Goal: Task Accomplishment & Management: Manage account settings

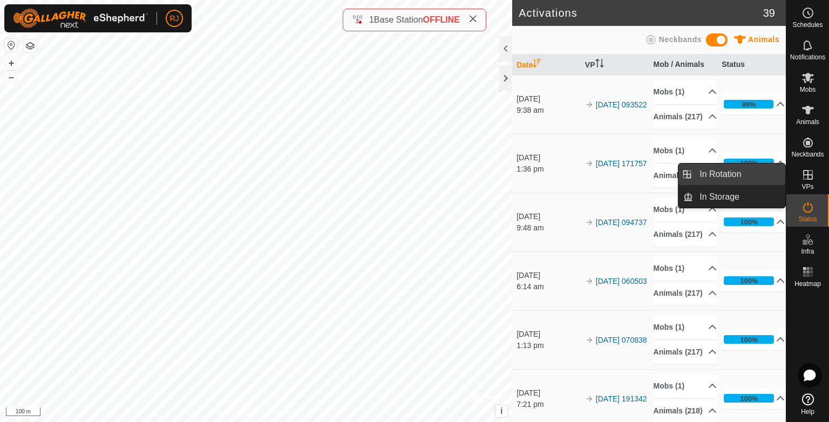
drag, startPoint x: 726, startPoint y: 173, endPoint x: 731, endPoint y: 185, distance: 12.8
click at [726, 173] on link "In Rotation" at bounding box center [739, 175] width 92 height 22
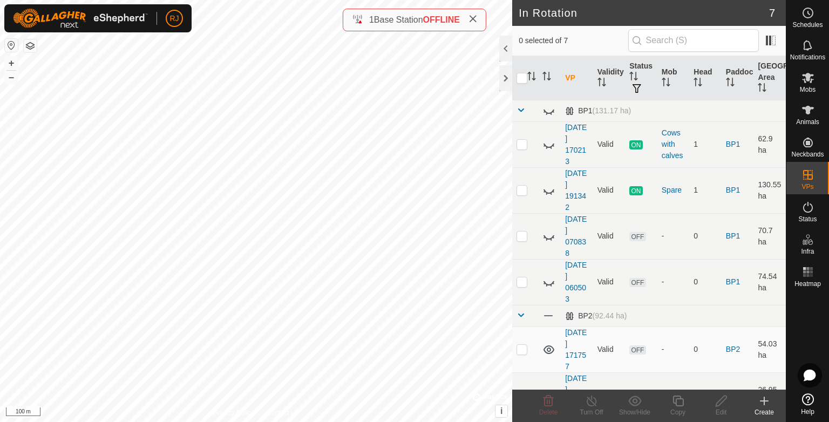
click at [764, 401] on icon at bounding box center [765, 401] width 8 height 0
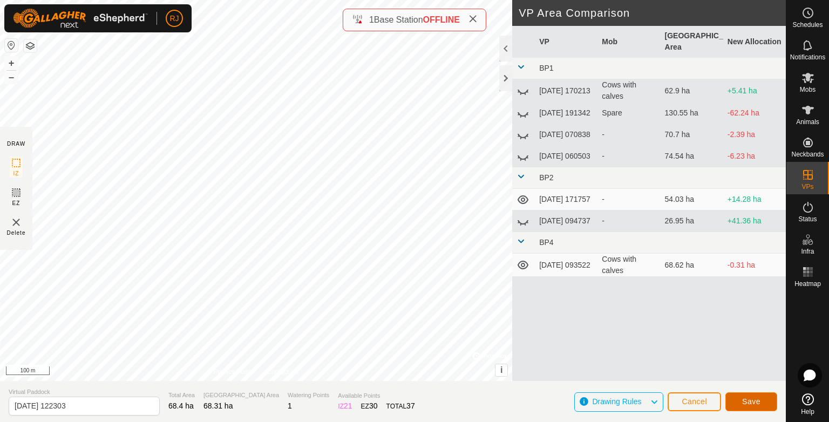
click at [751, 401] on span "Save" at bounding box center [752, 401] width 18 height 9
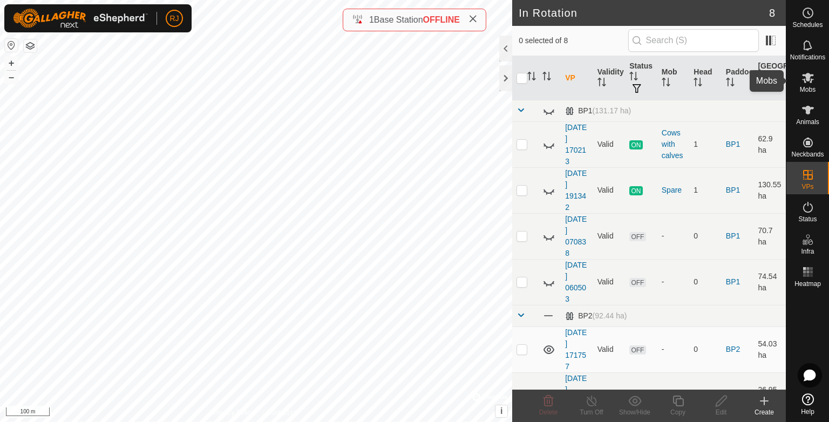
click at [808, 84] on es-mob-svg-icon at bounding box center [808, 77] width 19 height 17
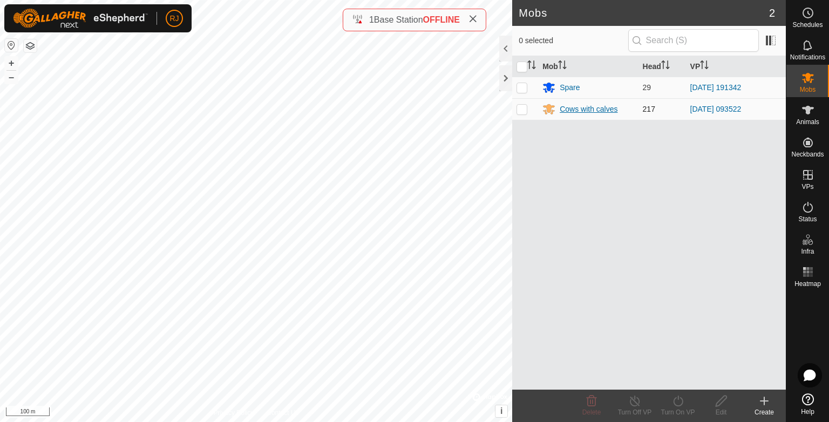
click at [583, 109] on div "Cows with calves" at bounding box center [589, 109] width 58 height 11
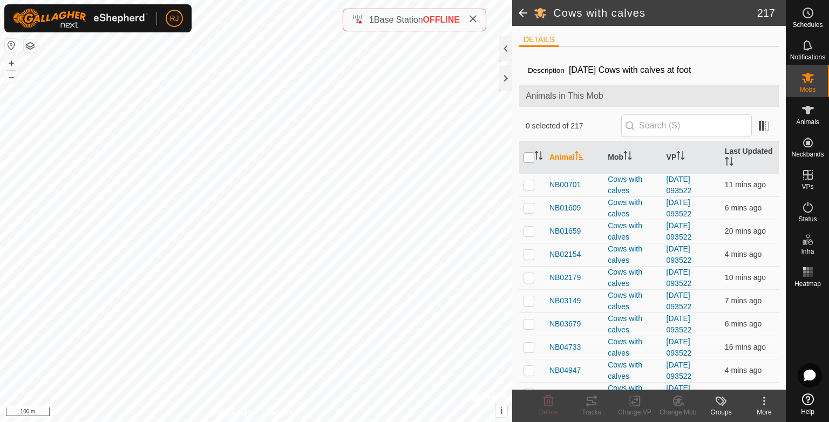
click at [529, 158] on input "checkbox" at bounding box center [529, 157] width 11 height 11
checkbox input "true"
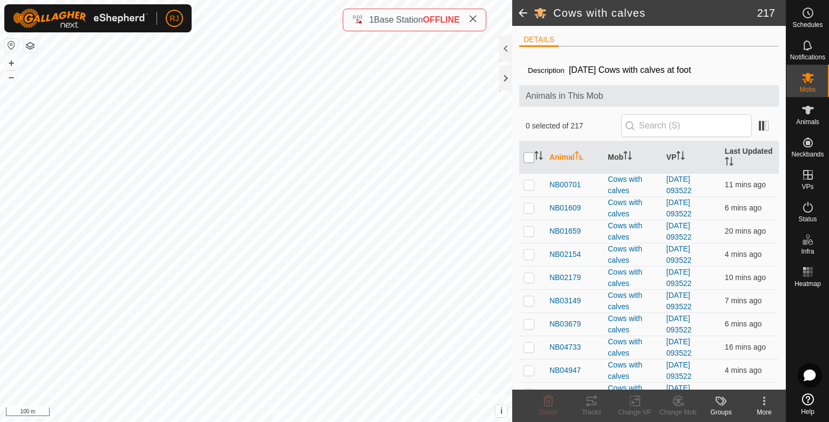
checkbox input "true"
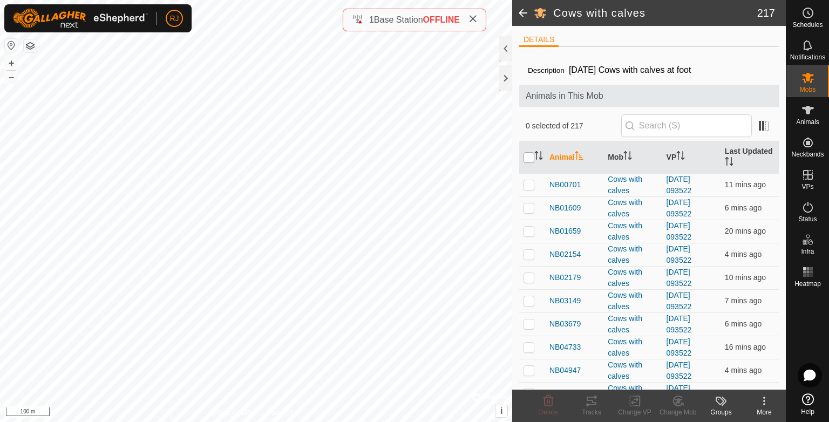
checkbox input "true"
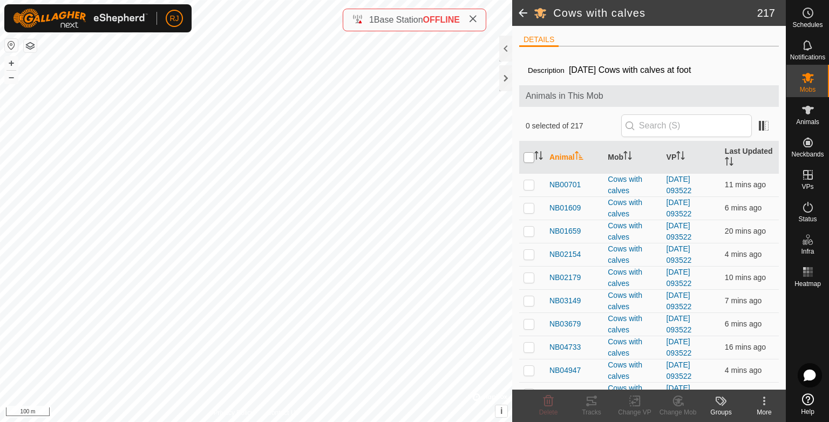
checkbox input "true"
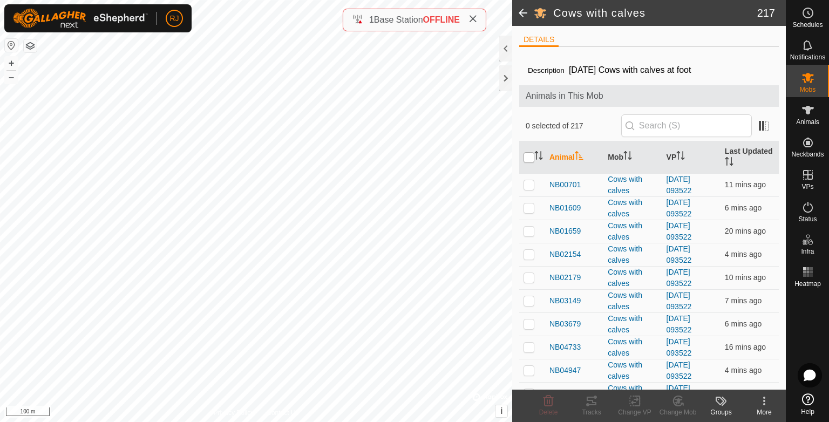
checkbox input "true"
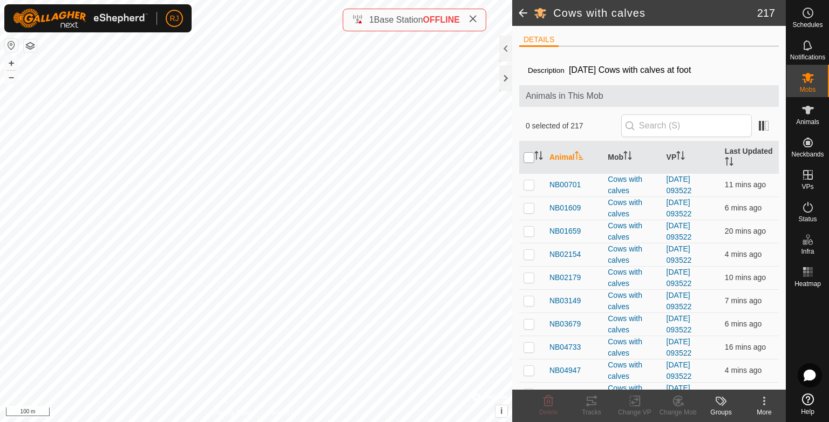
checkbox input "true"
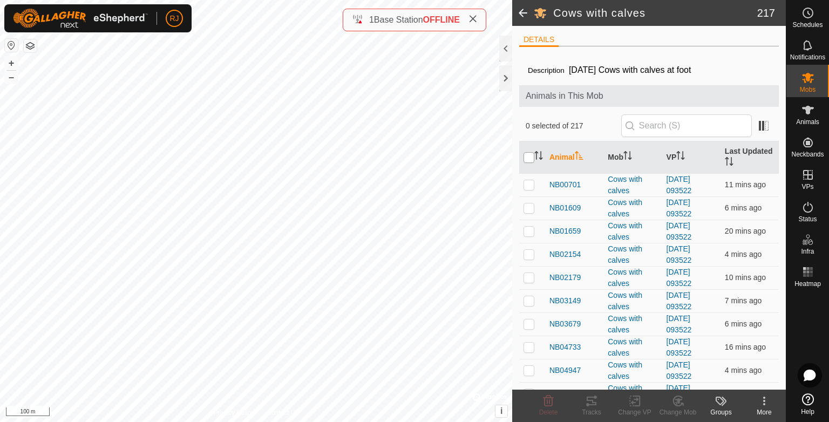
checkbox input "true"
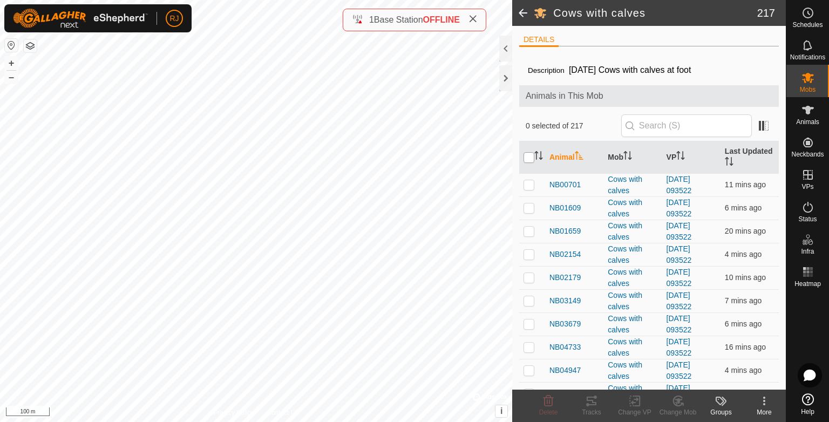
checkbox input "true"
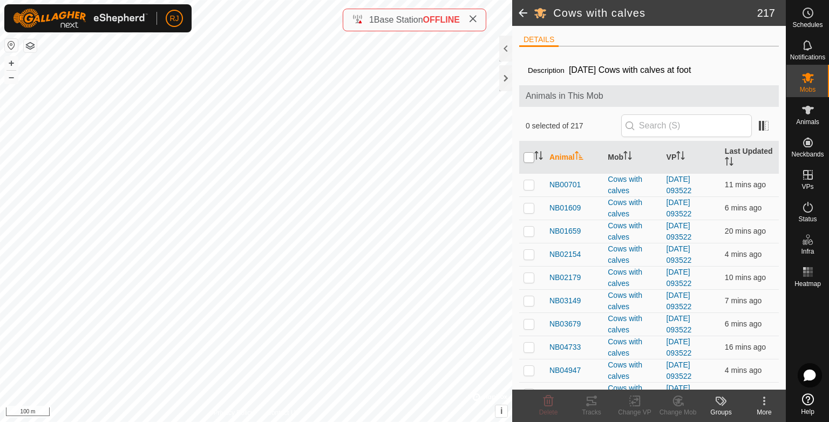
checkbox input "true"
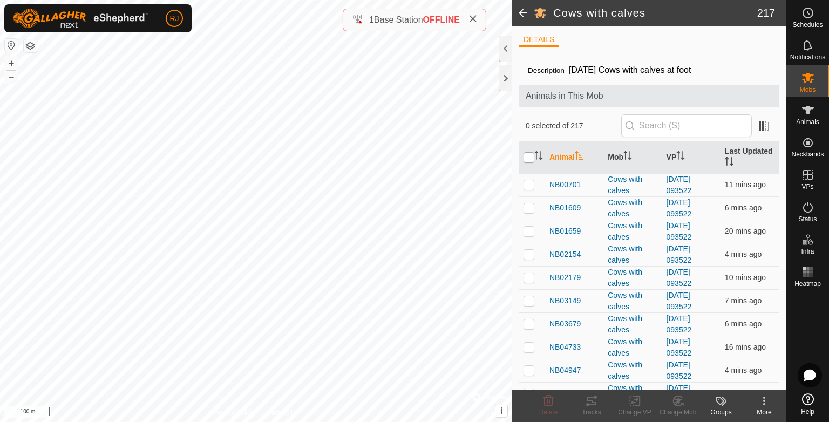
checkbox input "true"
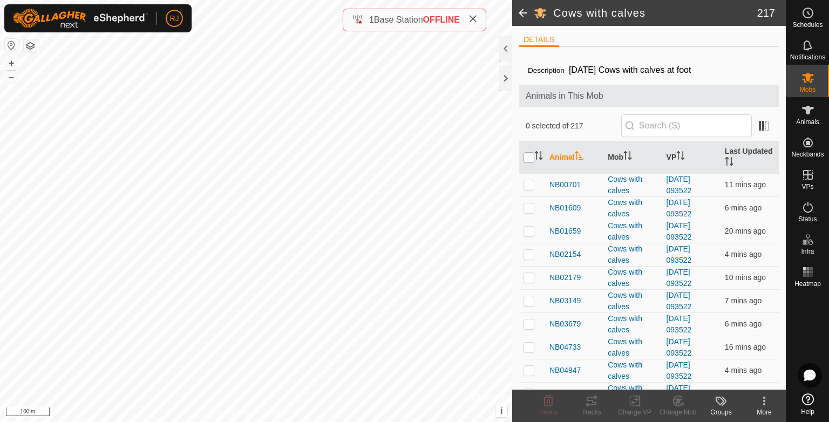
checkbox input "true"
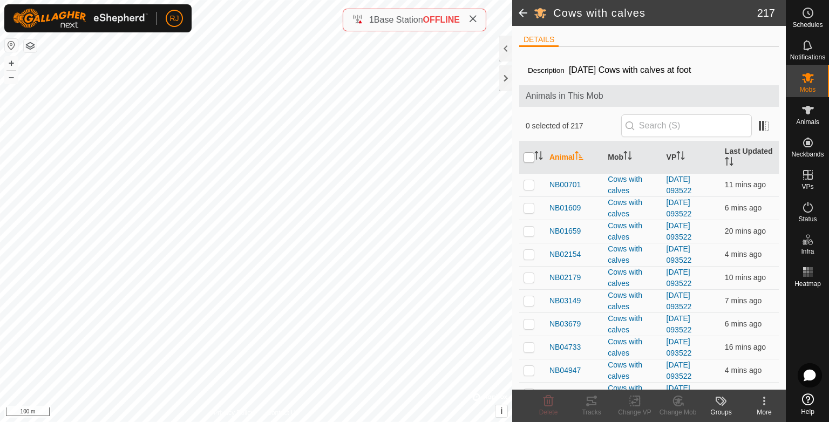
checkbox input "true"
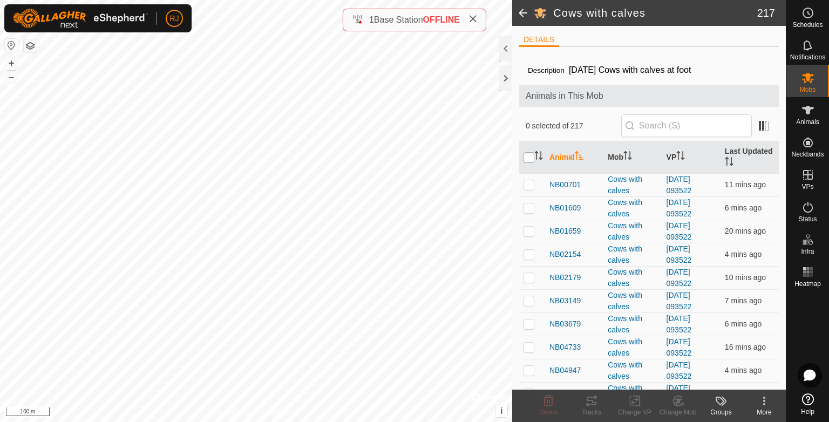
checkbox input "true"
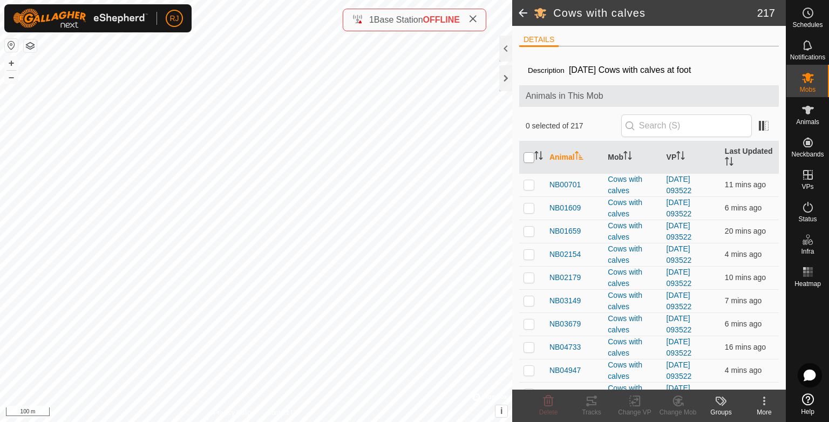
checkbox input "true"
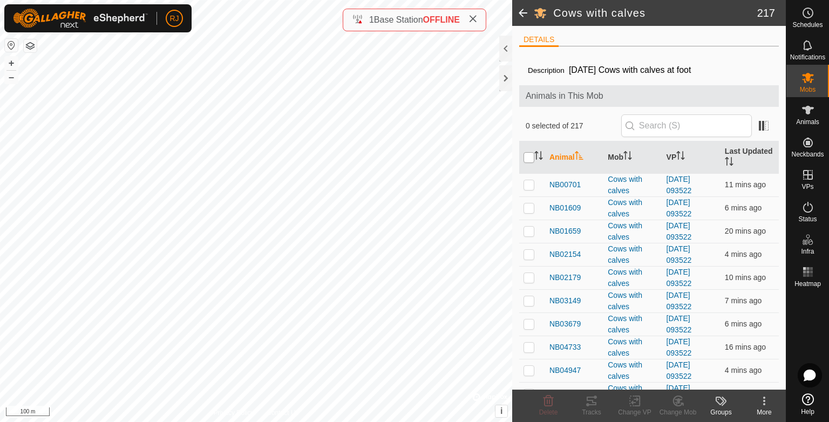
checkbox input "true"
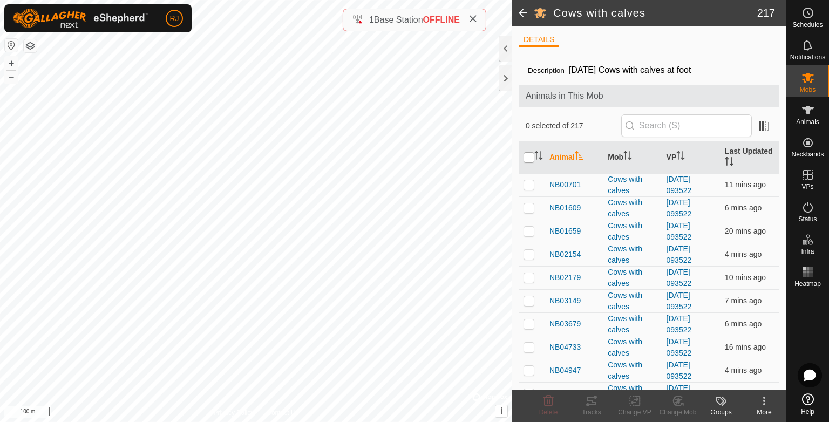
checkbox input "true"
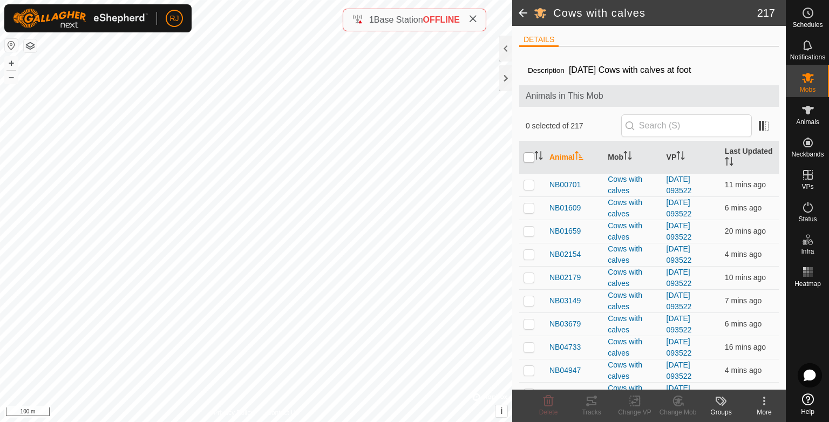
checkbox input "true"
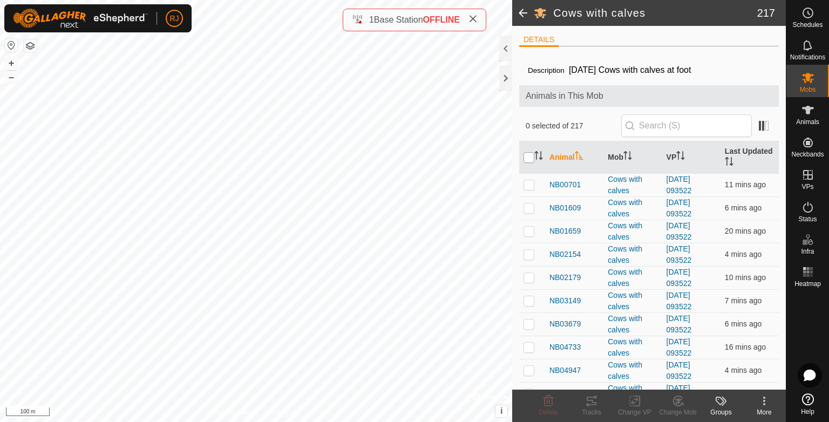
checkbox input "true"
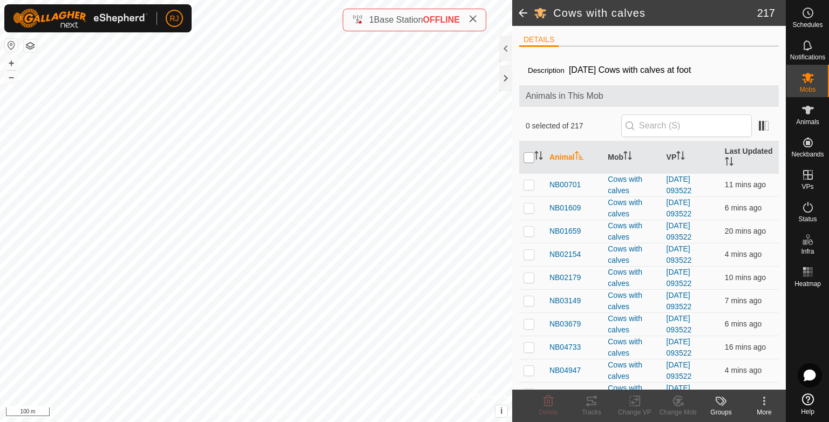
checkbox input "true"
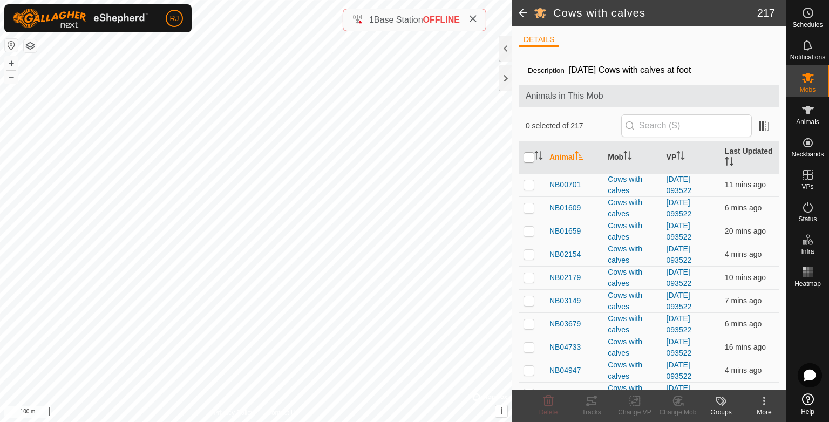
checkbox input "true"
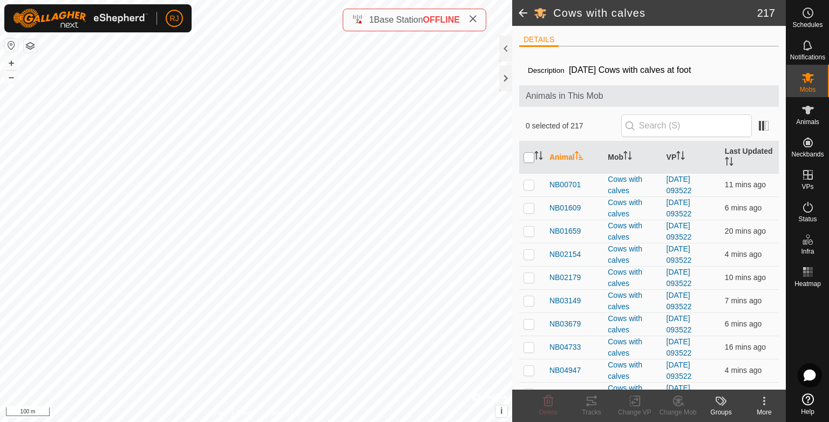
checkbox input "true"
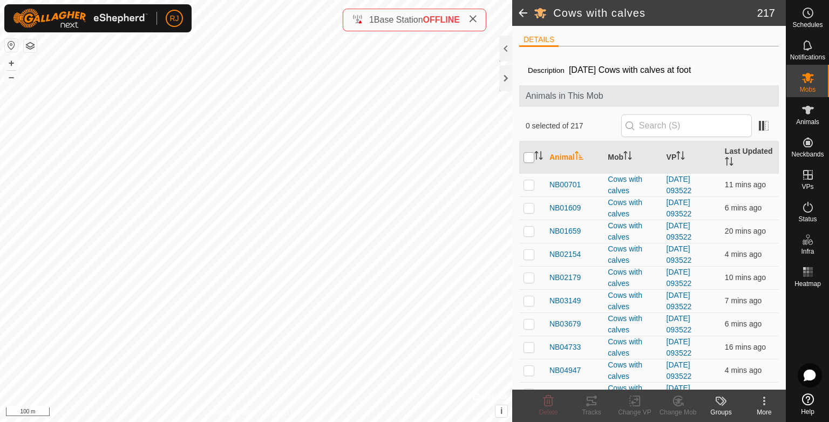
checkbox input "true"
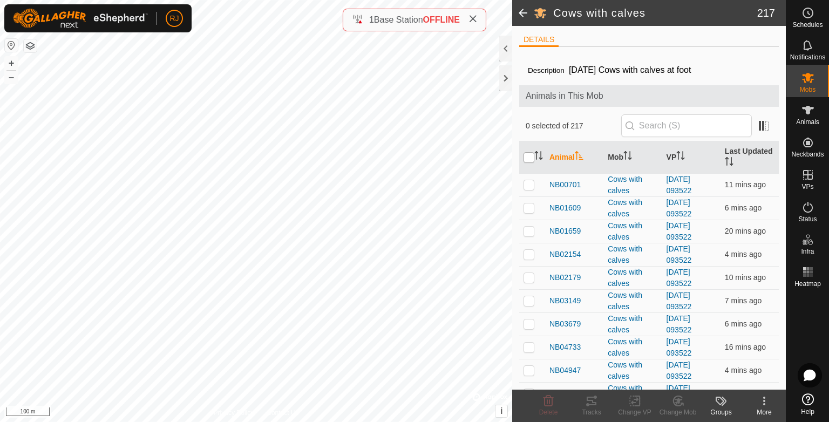
checkbox input "true"
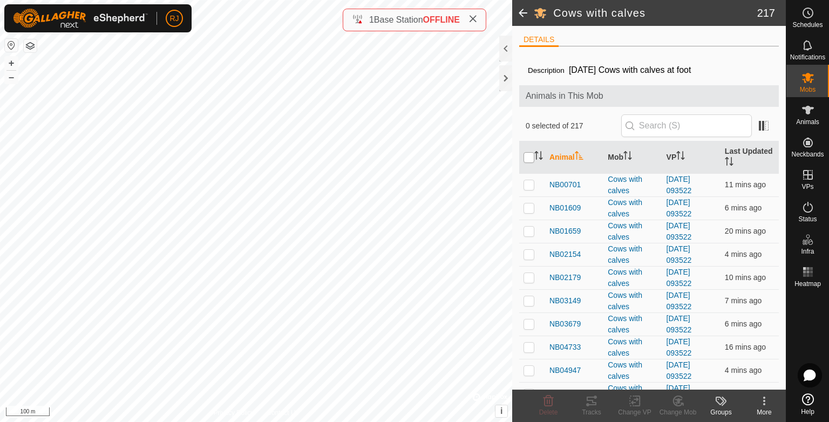
checkbox input "true"
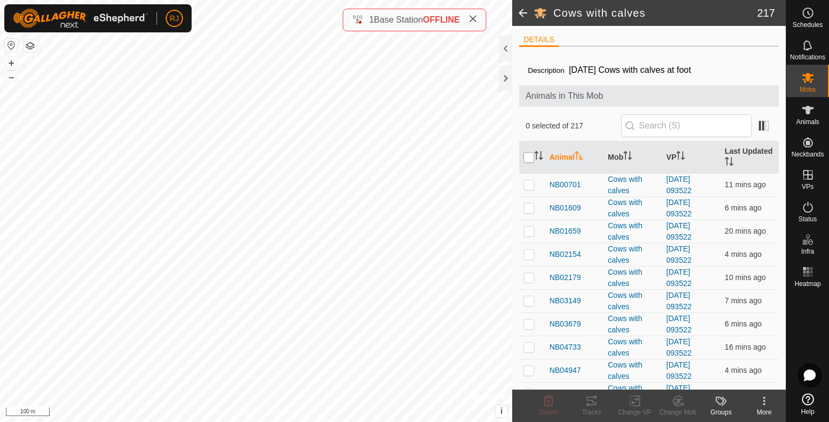
checkbox input "true"
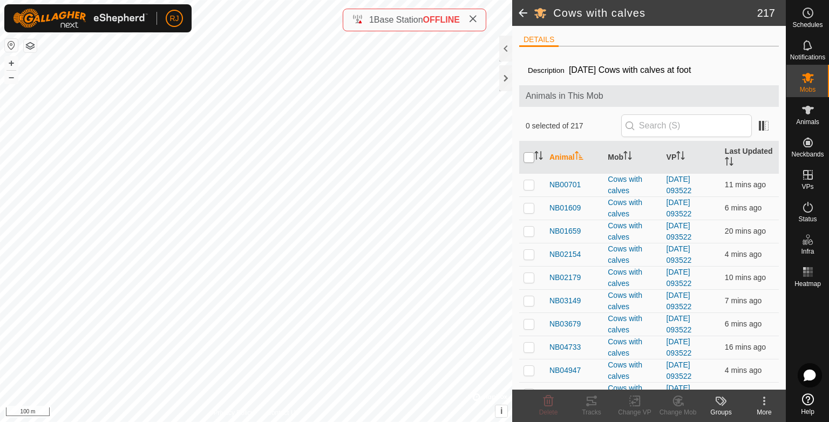
checkbox input "true"
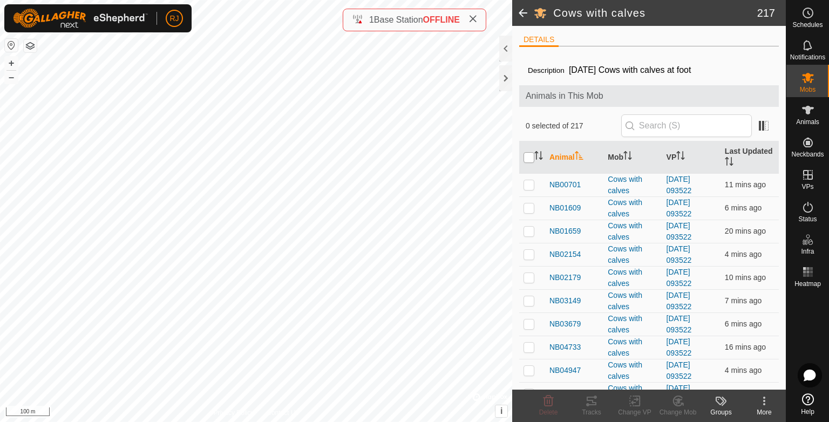
checkbox input "true"
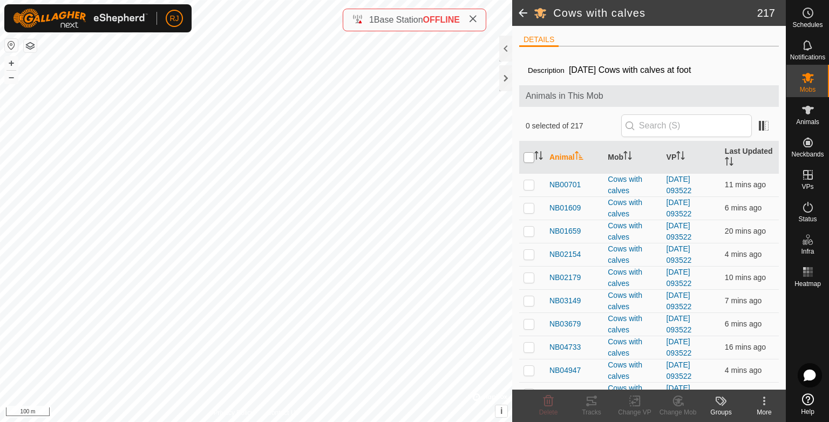
checkbox input "true"
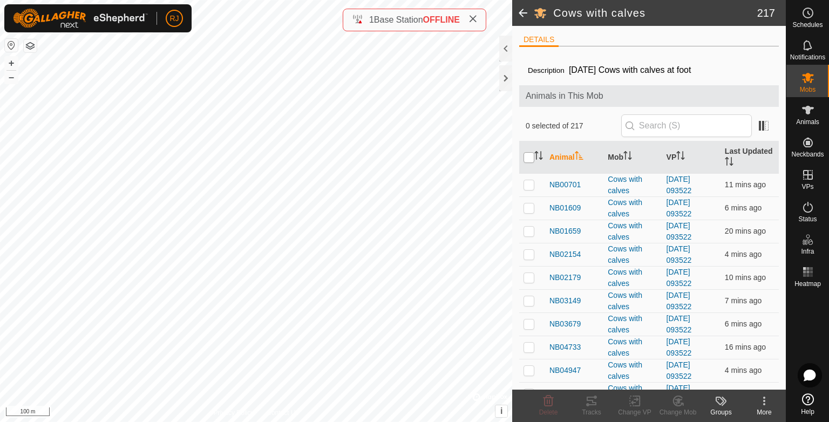
checkbox input "true"
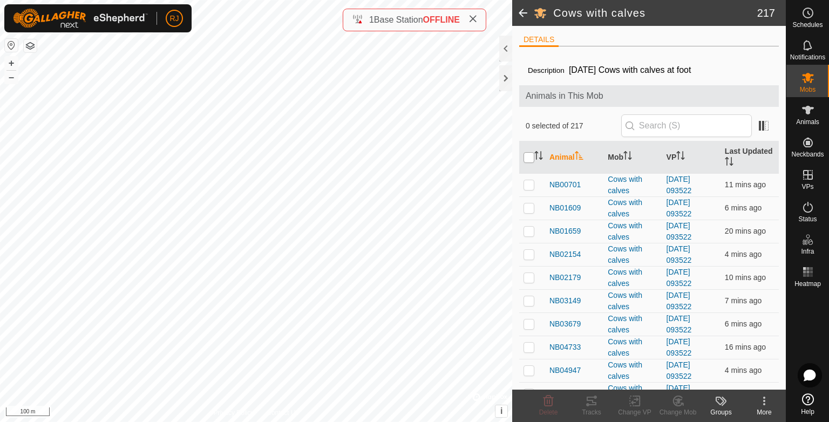
checkbox input "true"
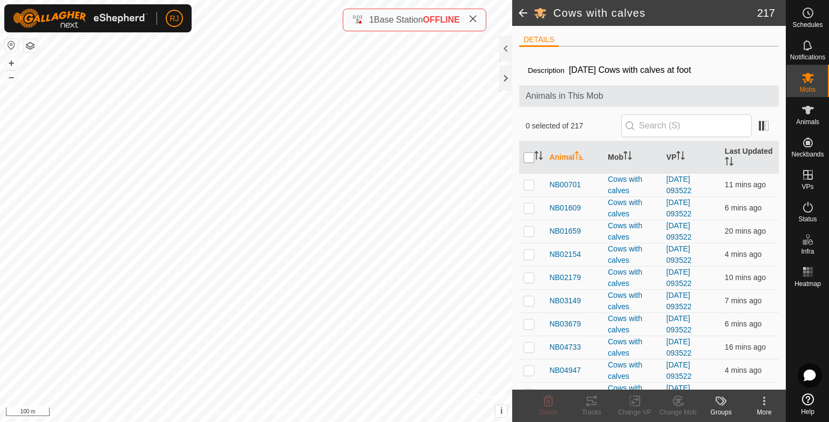
checkbox input "true"
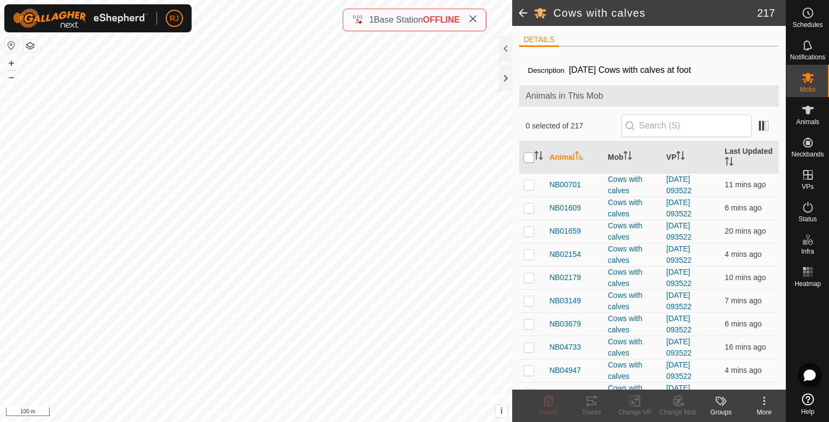
checkbox input "true"
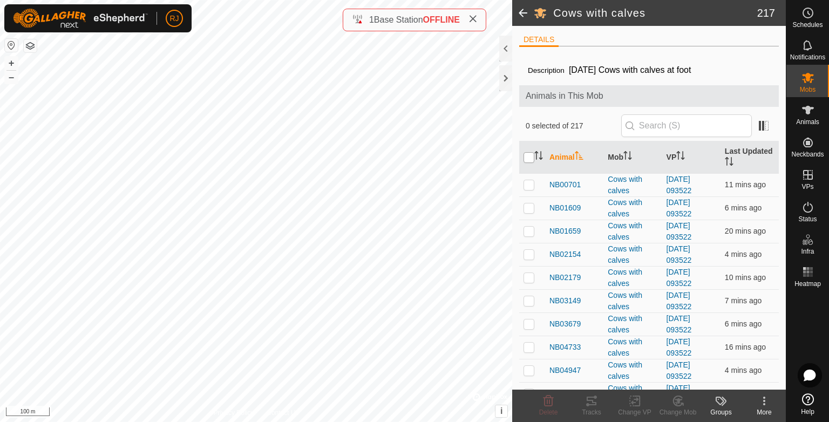
checkbox input "true"
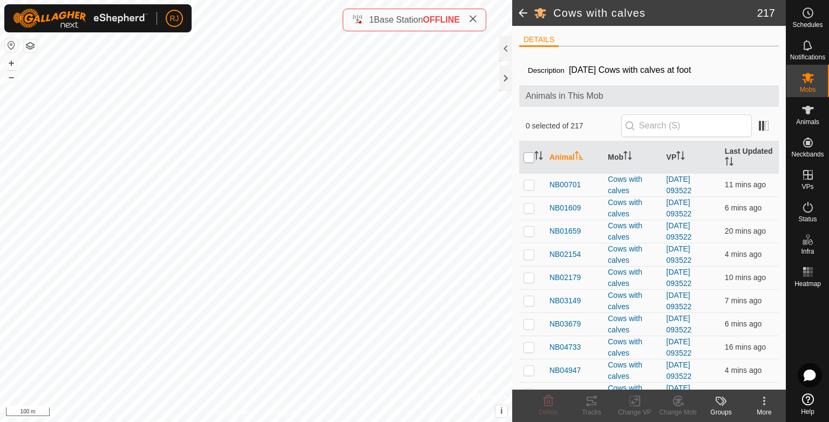
checkbox input "true"
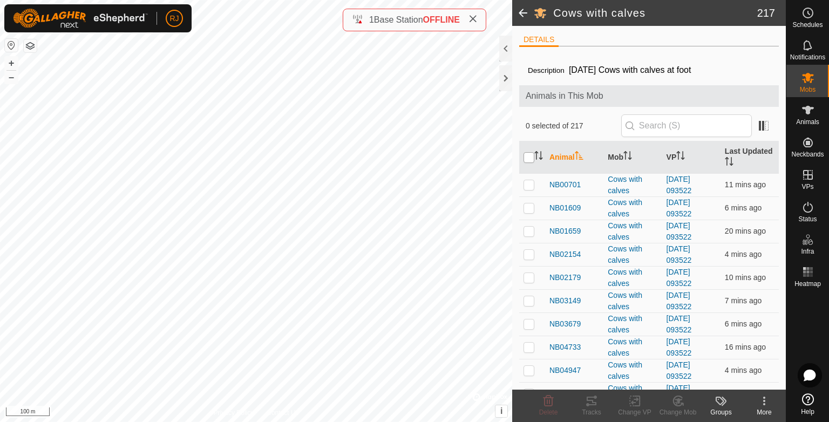
checkbox input "true"
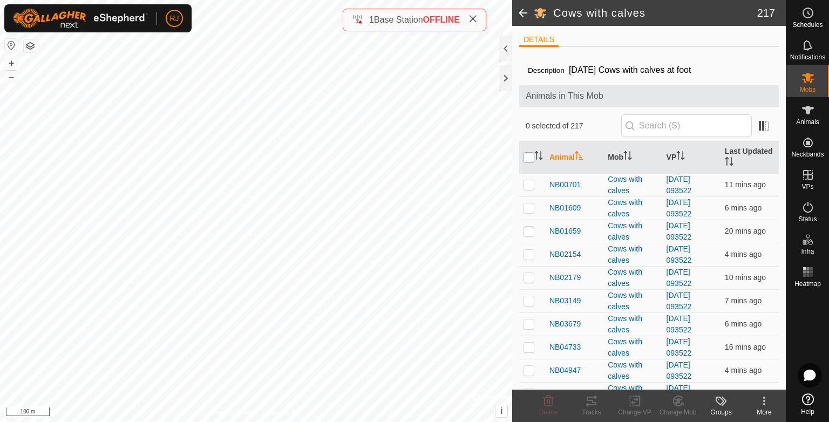
checkbox input "true"
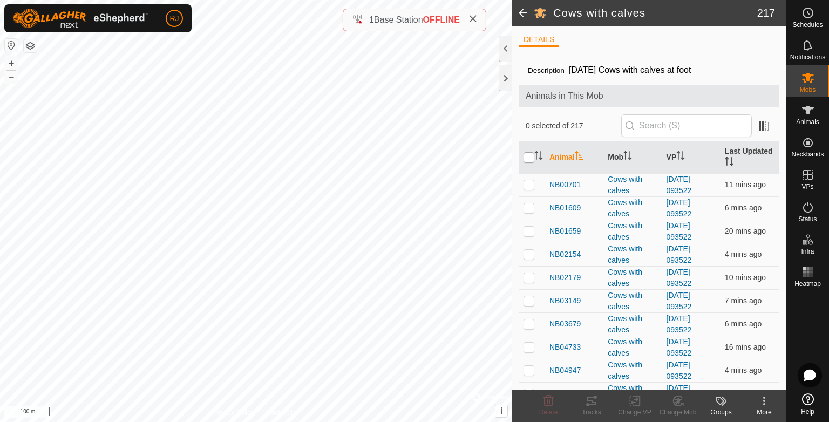
checkbox input "true"
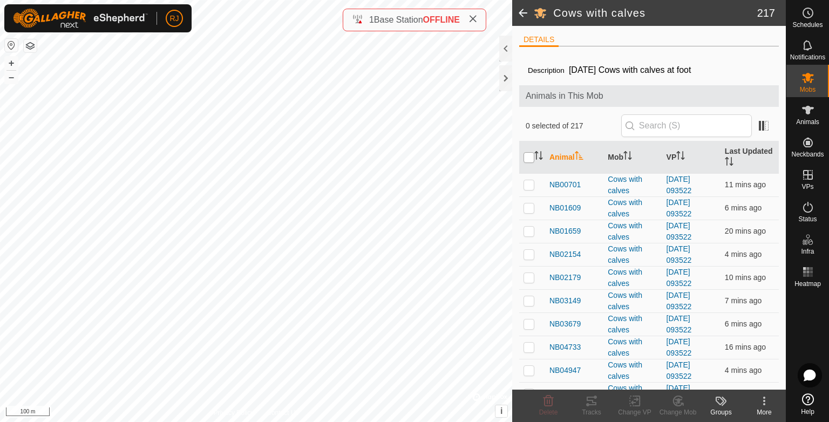
checkbox input "true"
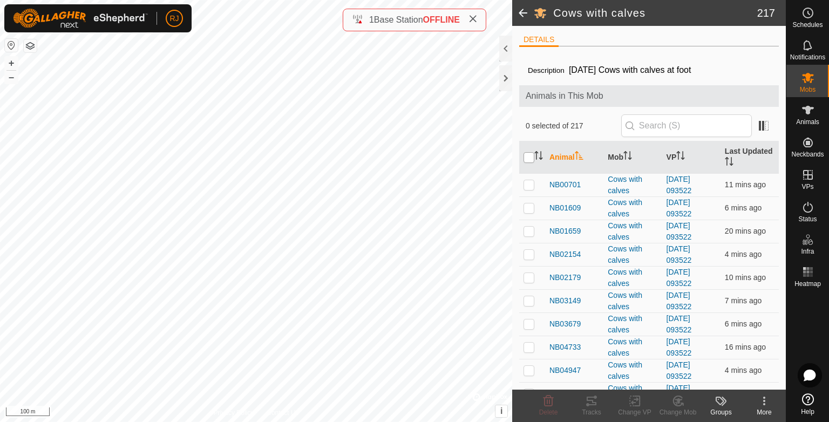
checkbox input "true"
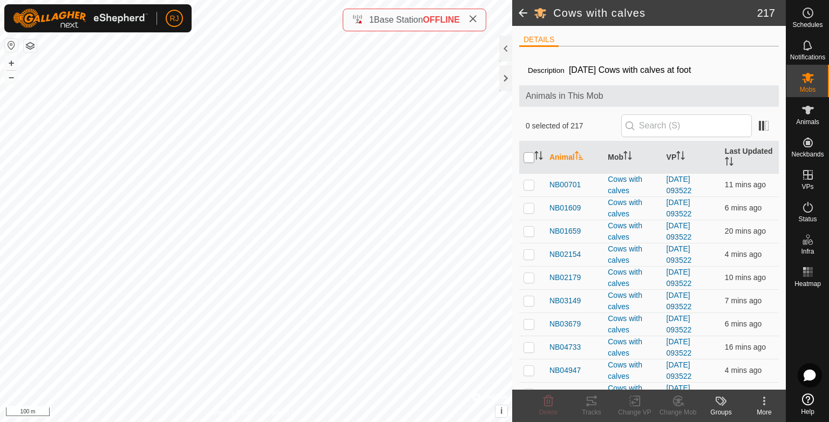
checkbox input "true"
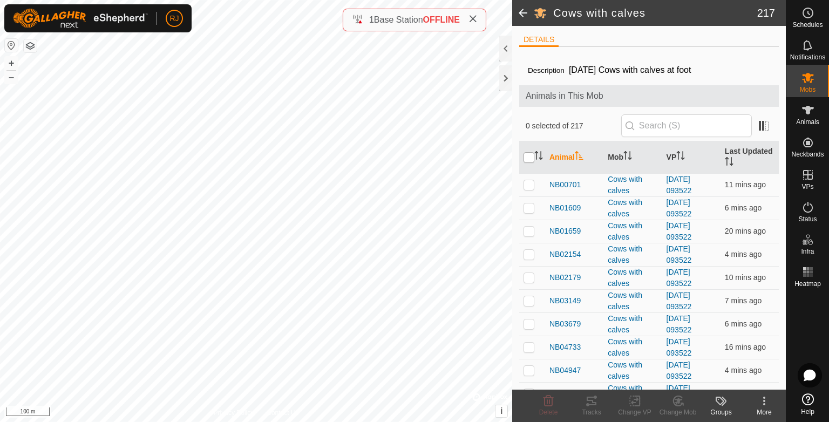
checkbox input "true"
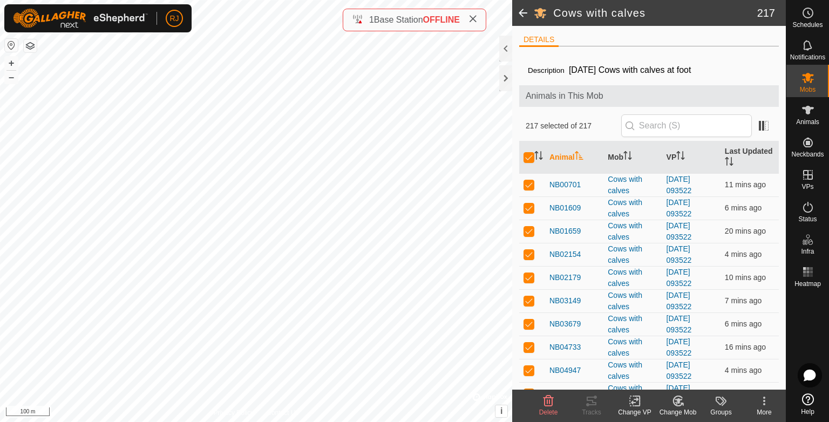
click at [634, 403] on icon at bounding box center [635, 401] width 8 height 7
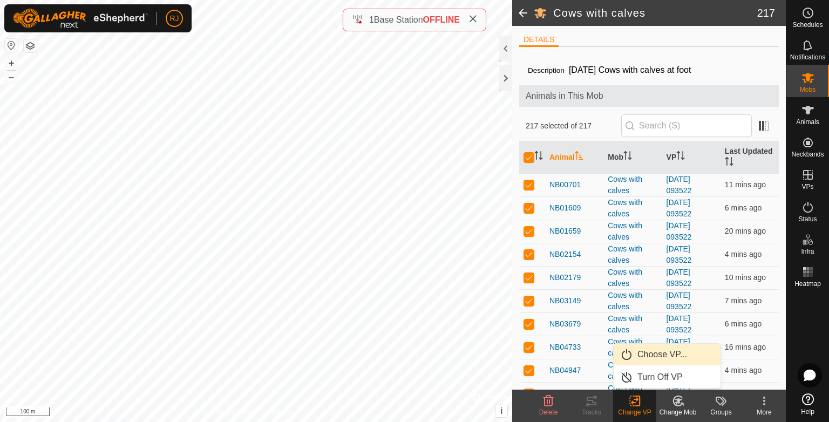
click at [638, 354] on link "Choose VP..." at bounding box center [667, 355] width 107 height 22
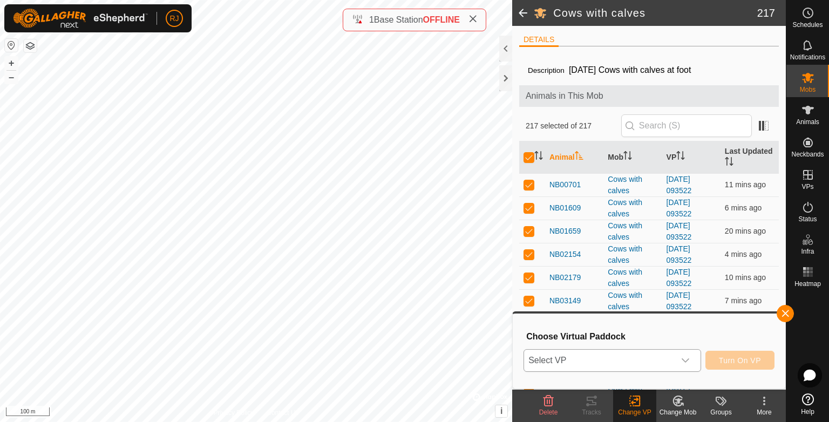
click at [608, 362] on span "Select VP" at bounding box center [599, 361] width 151 height 22
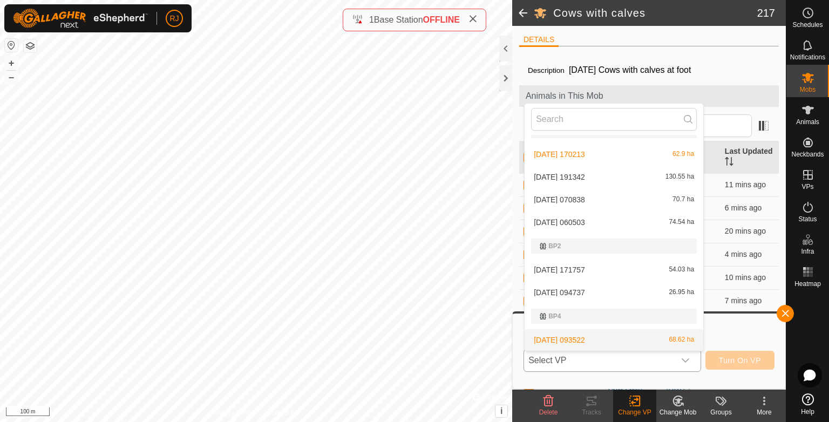
scroll to position [39, 0]
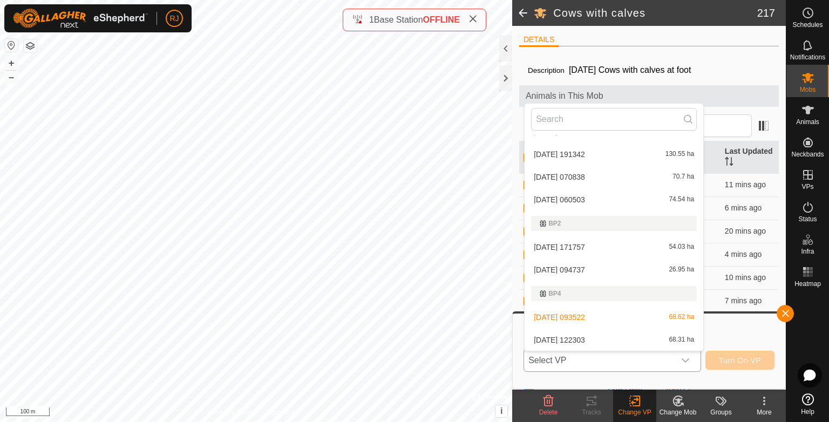
click at [567, 341] on li "[DATE] 122303 68.31 ha" at bounding box center [614, 340] width 179 height 22
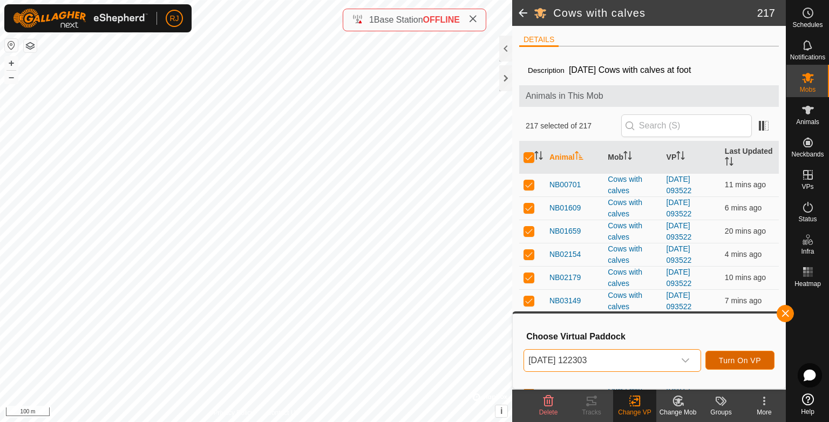
click at [739, 358] on span "Turn On VP" at bounding box center [740, 360] width 42 height 9
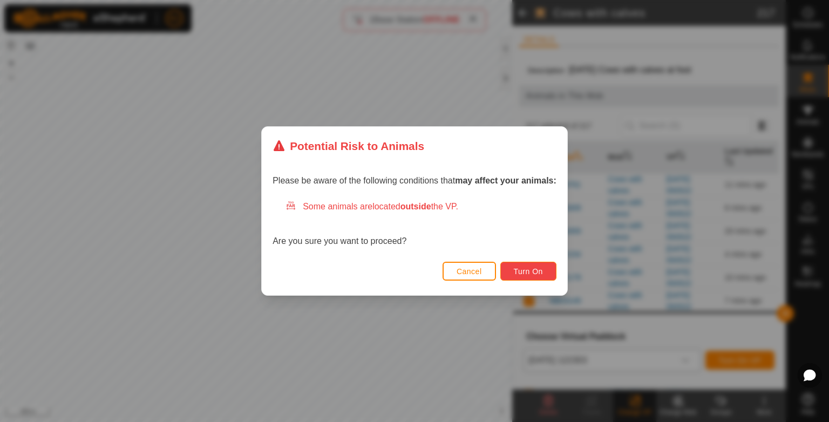
click at [530, 269] on span "Turn On" at bounding box center [528, 271] width 29 height 9
